Goal: Task Accomplishment & Management: Manage account settings

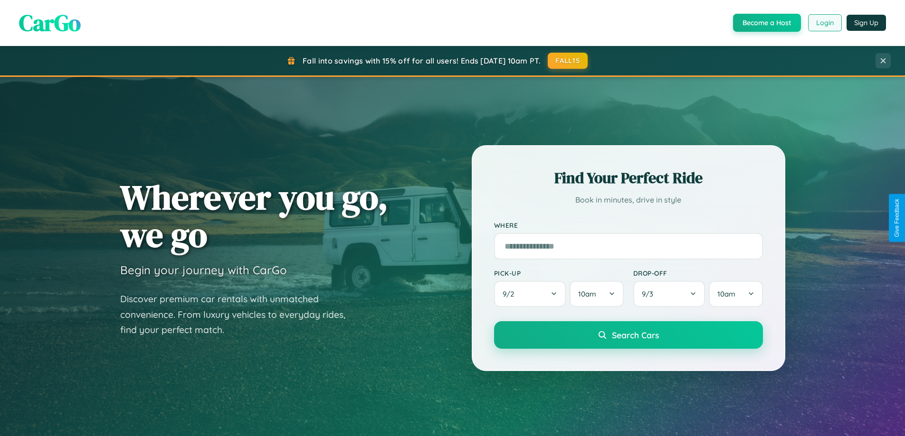
click at [824, 23] on button "Login" at bounding box center [825, 22] width 34 height 17
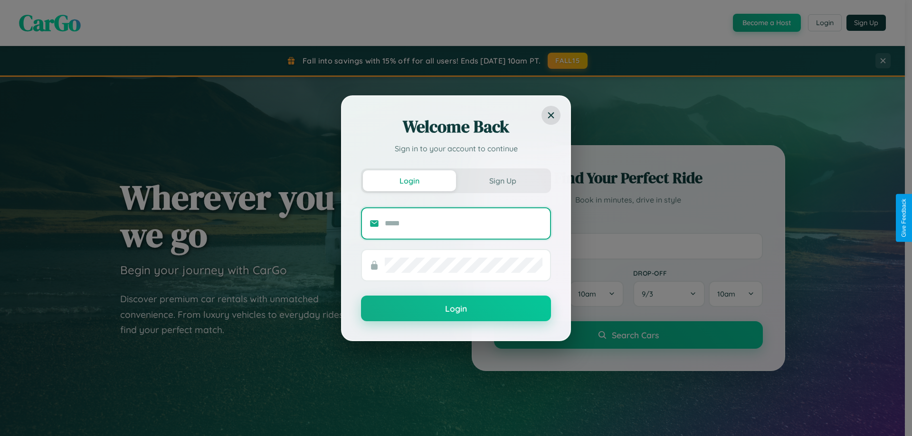
click at [463, 223] on input "text" at bounding box center [464, 223] width 158 height 15
type input "**********"
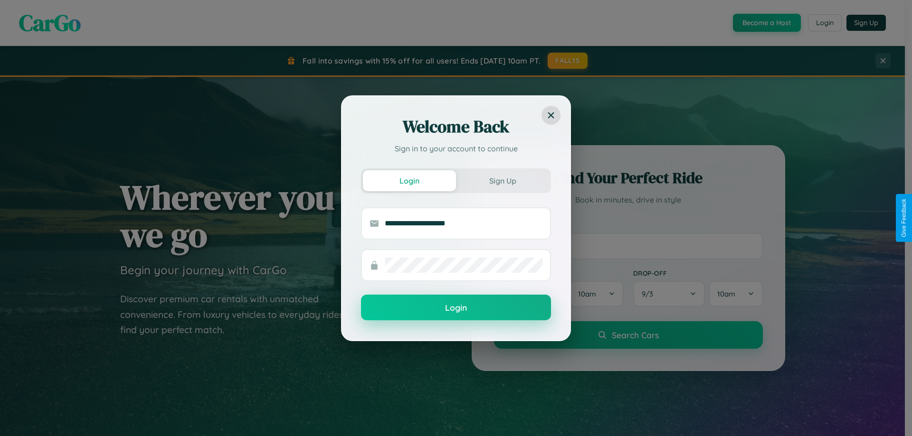
click at [456, 308] on button "Login" at bounding box center [456, 308] width 190 height 26
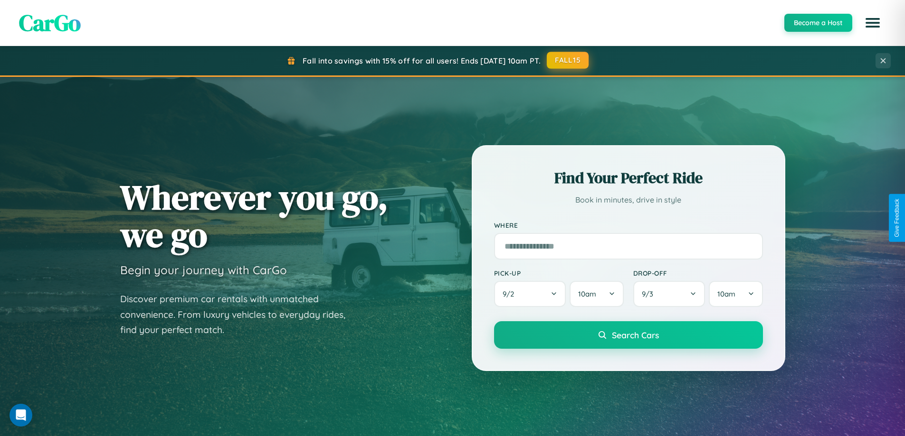
click at [568, 60] on button "FALL15" at bounding box center [568, 60] width 42 height 17
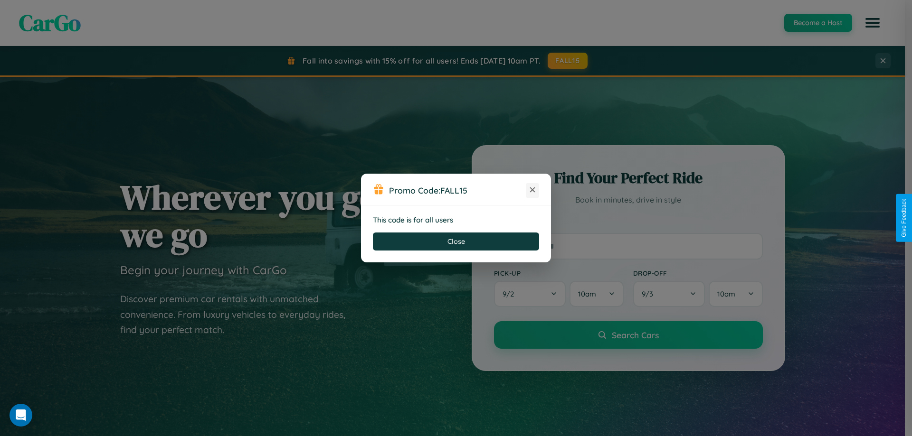
click at [532, 190] on icon at bounding box center [532, 189] width 9 height 9
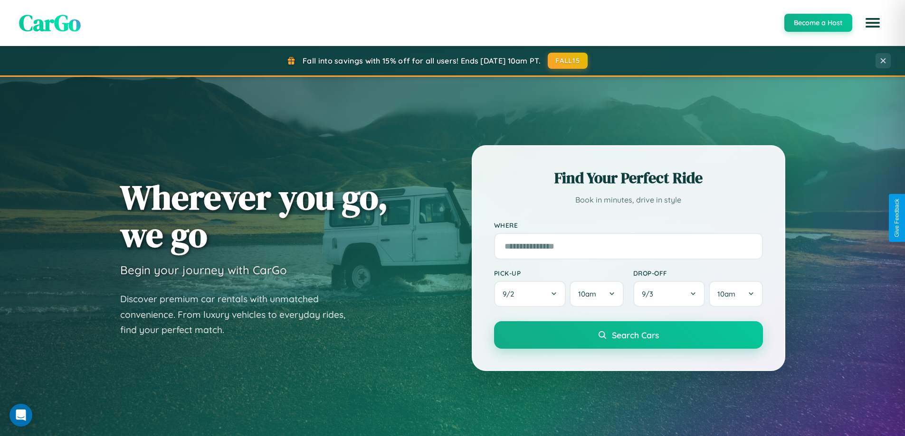
scroll to position [409, 0]
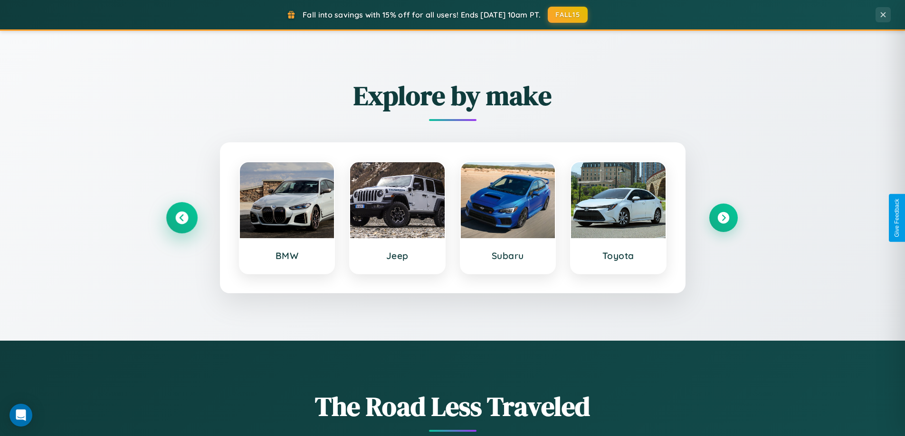
click at [181, 218] on icon at bounding box center [181, 218] width 13 height 13
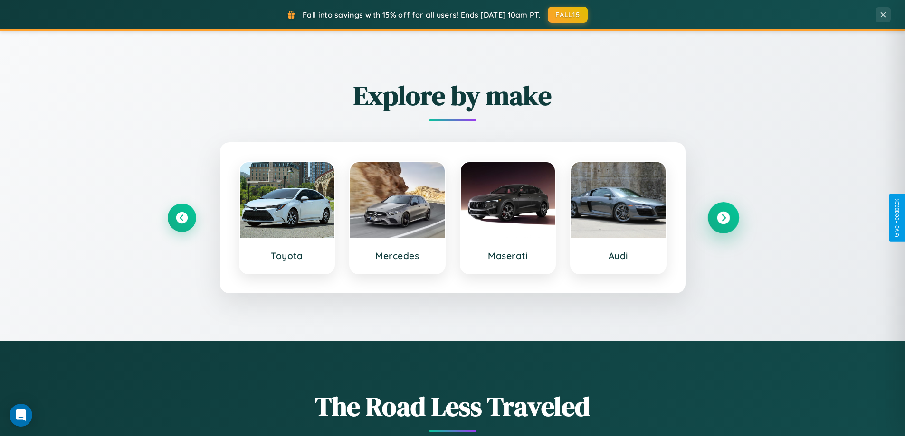
click at [723, 218] on icon at bounding box center [723, 218] width 13 height 13
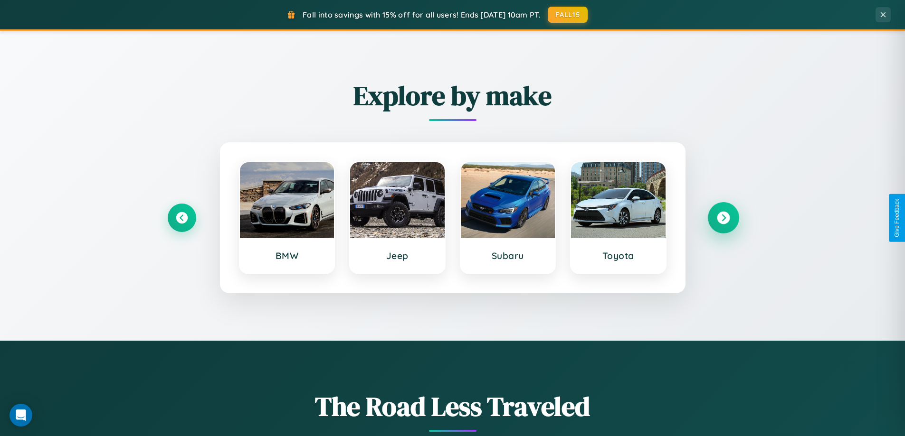
click at [723, 218] on icon at bounding box center [723, 218] width 13 height 13
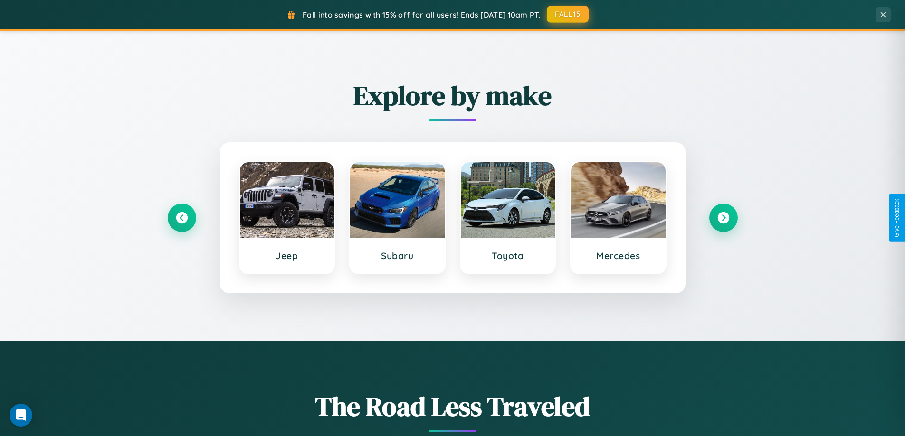
click at [568, 14] on button "FALL15" at bounding box center [568, 14] width 42 height 17
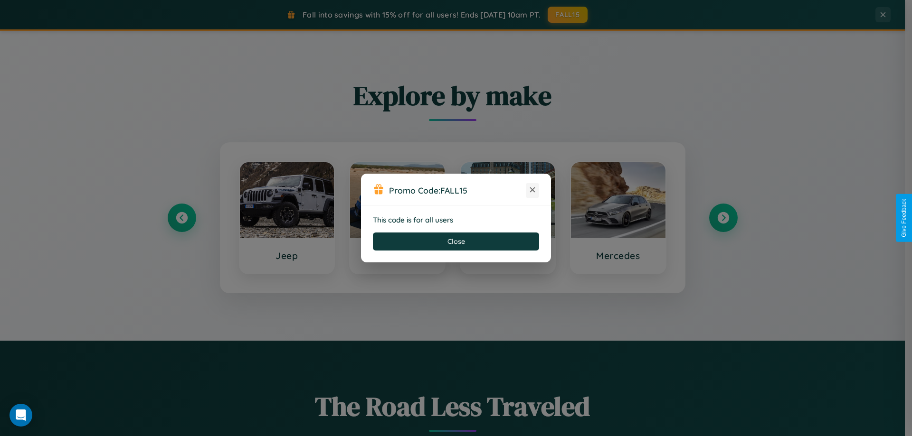
click at [532, 190] on icon at bounding box center [532, 189] width 9 height 9
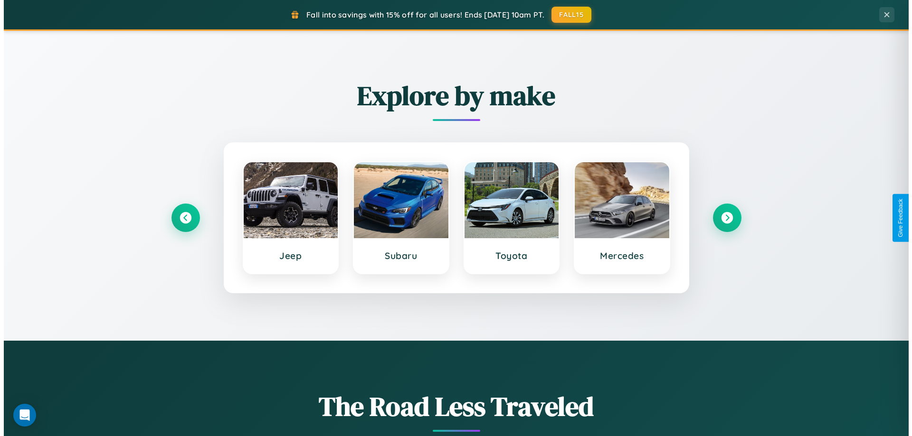
scroll to position [0, 0]
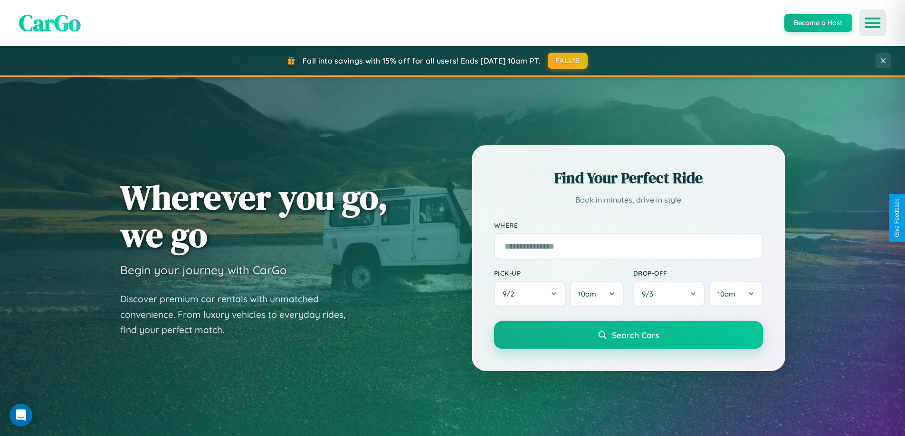
click at [872, 23] on icon "Open menu" at bounding box center [873, 23] width 14 height 9
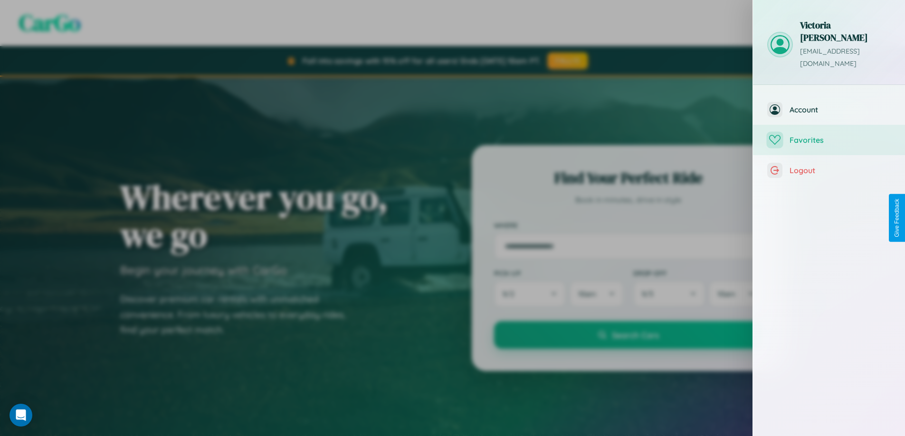
click at [829, 135] on span "Favorites" at bounding box center [839, 139] width 101 height 9
